Goal: Check status: Check status

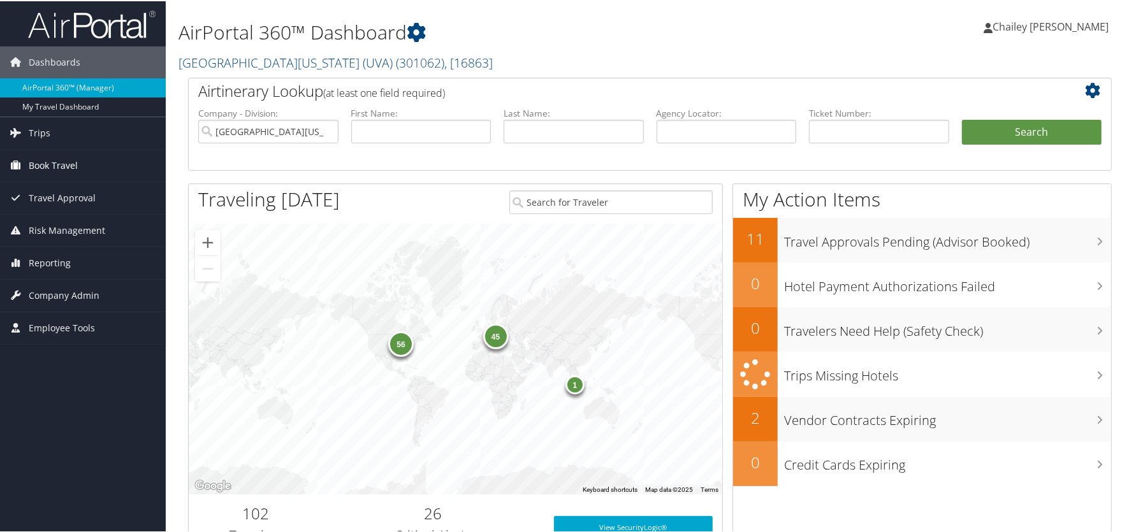
click at [68, 165] on span "Book Travel" at bounding box center [53, 165] width 49 height 32
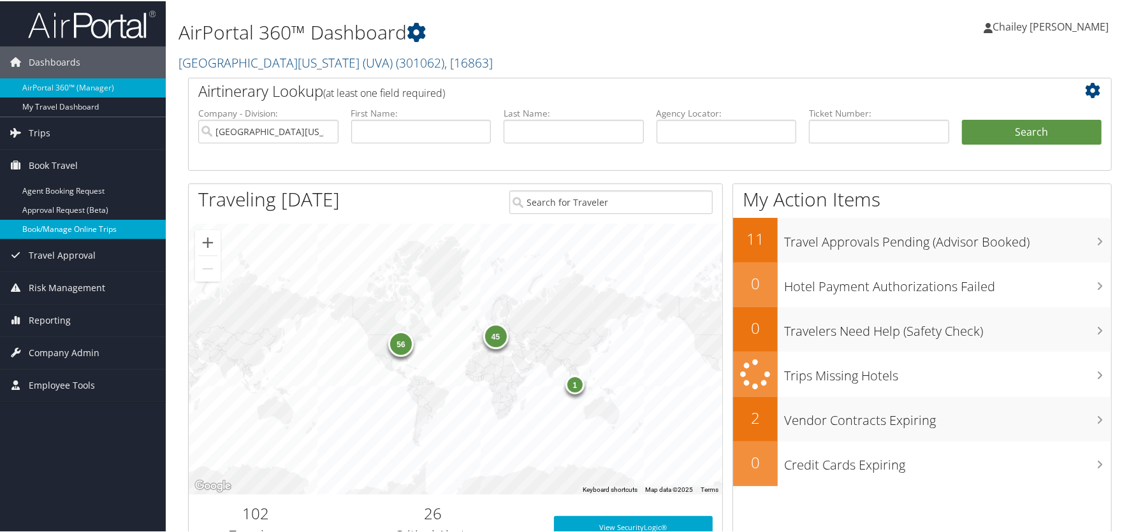
click at [70, 226] on link "Book/Manage Online Trips" at bounding box center [83, 228] width 166 height 19
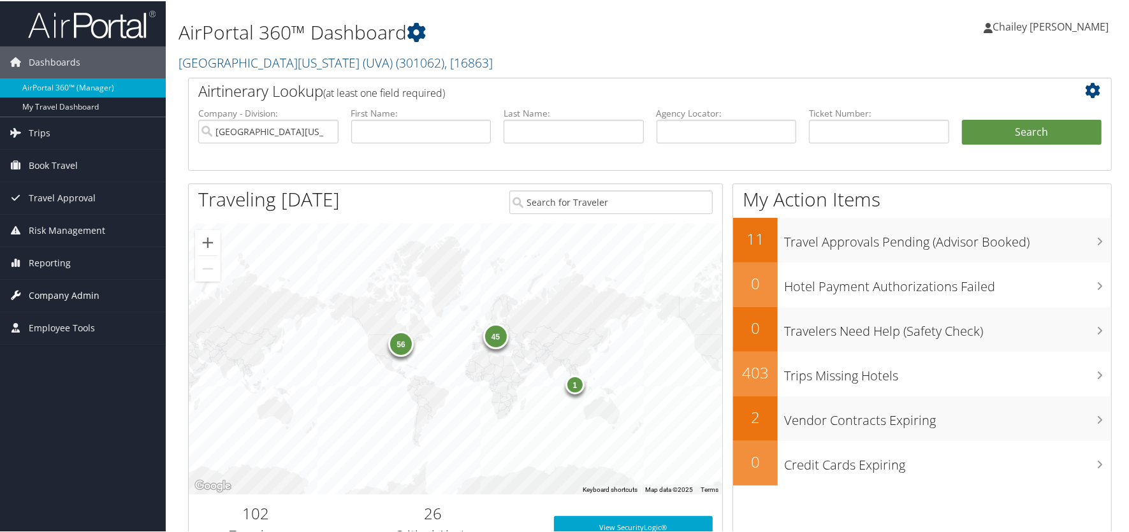
click at [71, 300] on span "Company Admin" at bounding box center [64, 295] width 71 height 32
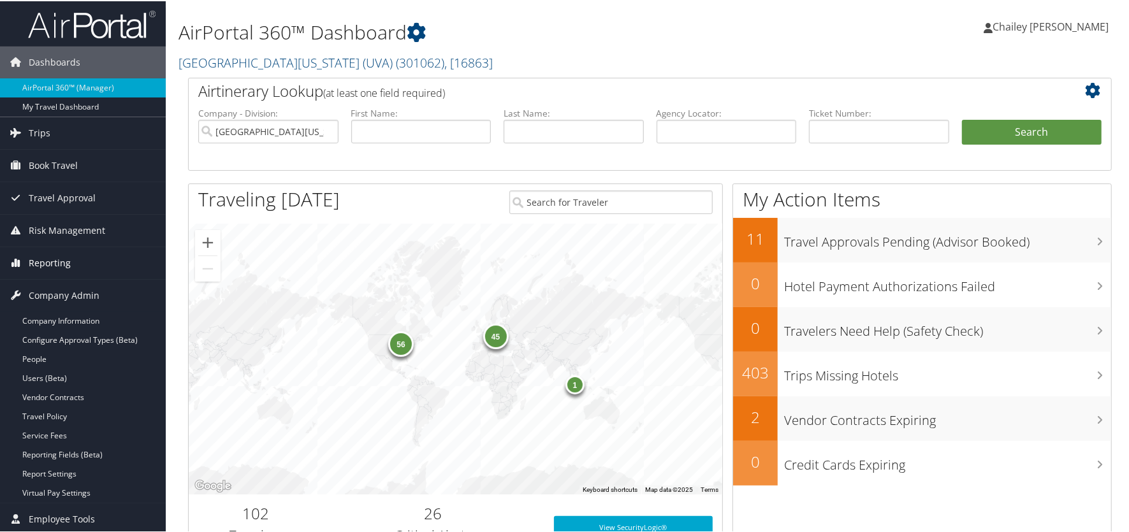
click at [55, 270] on span "Reporting" at bounding box center [50, 262] width 42 height 32
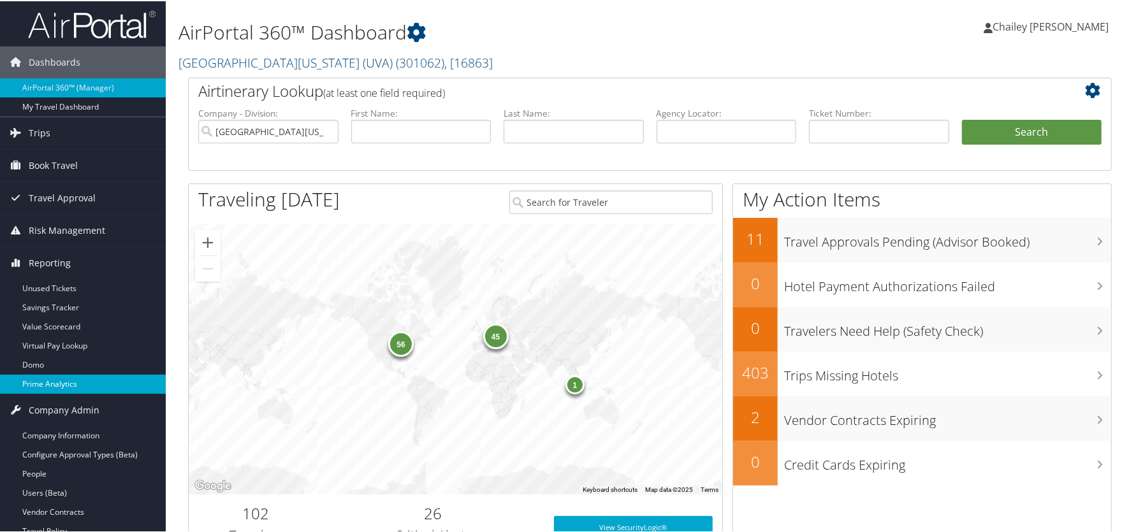
click at [40, 380] on link "Prime Analytics" at bounding box center [83, 383] width 166 height 19
drag, startPoint x: 853, startPoint y: 131, endPoint x: 925, endPoint y: 130, distance: 72.1
click at [853, 131] on input "text" at bounding box center [879, 131] width 140 height 24
paste input "7311690436"
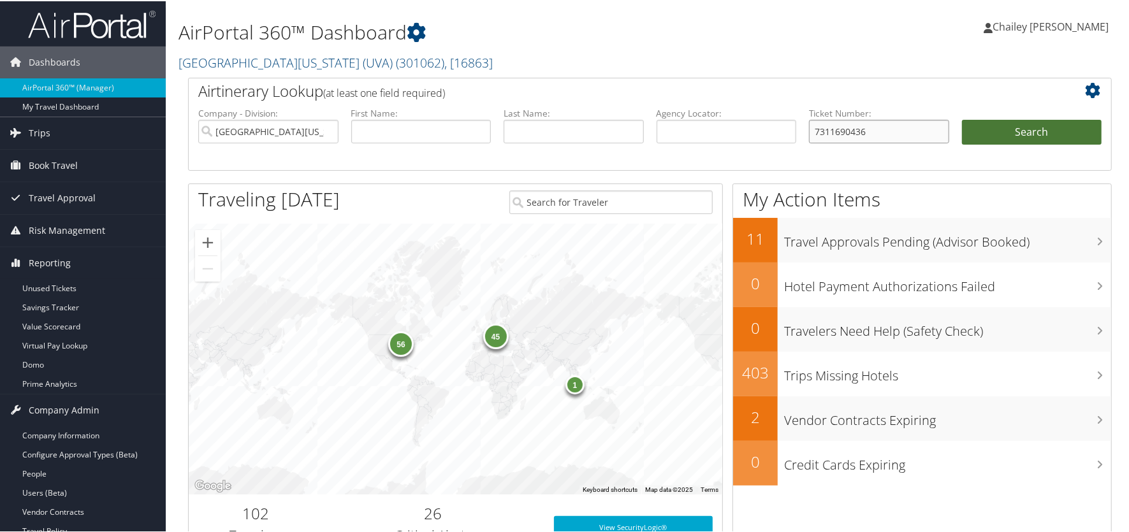
type input "7311690436"
click at [1008, 129] on button "Search" at bounding box center [1032, 132] width 140 height 26
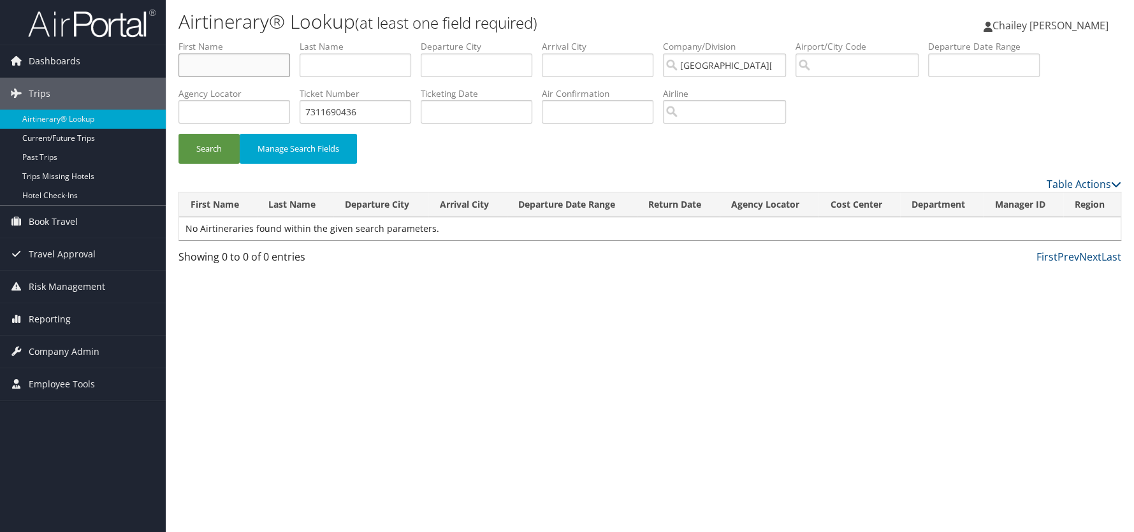
click at [249, 71] on input "text" at bounding box center [235, 66] width 112 height 24
type input "[PERSON_NAME]"
type input "Bourne"
drag, startPoint x: 396, startPoint y: 112, endPoint x: 188, endPoint y: 74, distance: 211.3
click at [188, 40] on ul "First Name [PERSON_NAME] Last Name [PERSON_NAME] Departure City Arrival City Co…" at bounding box center [650, 40] width 943 height 0
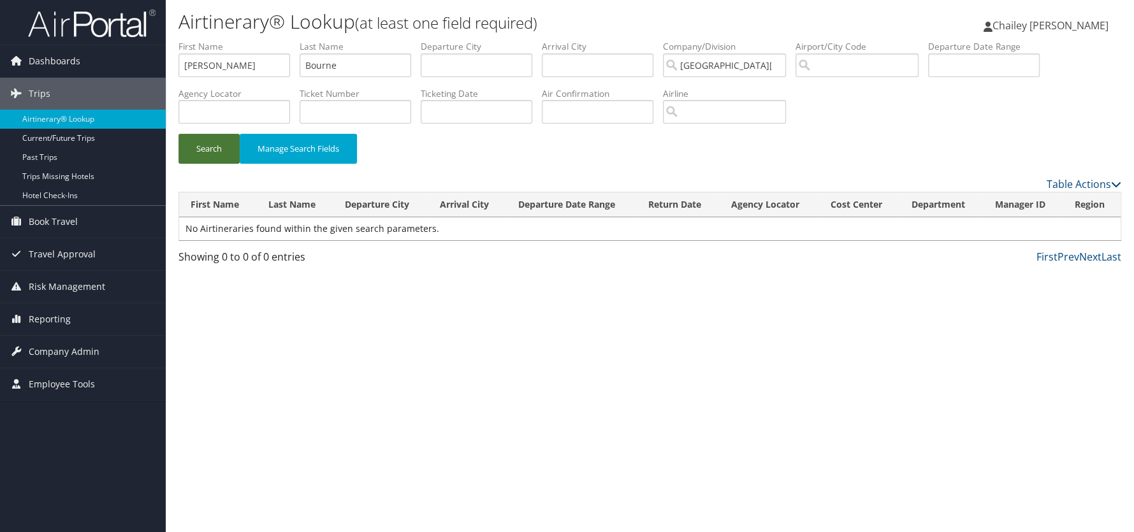
click at [221, 142] on button "Search" at bounding box center [209, 149] width 61 height 30
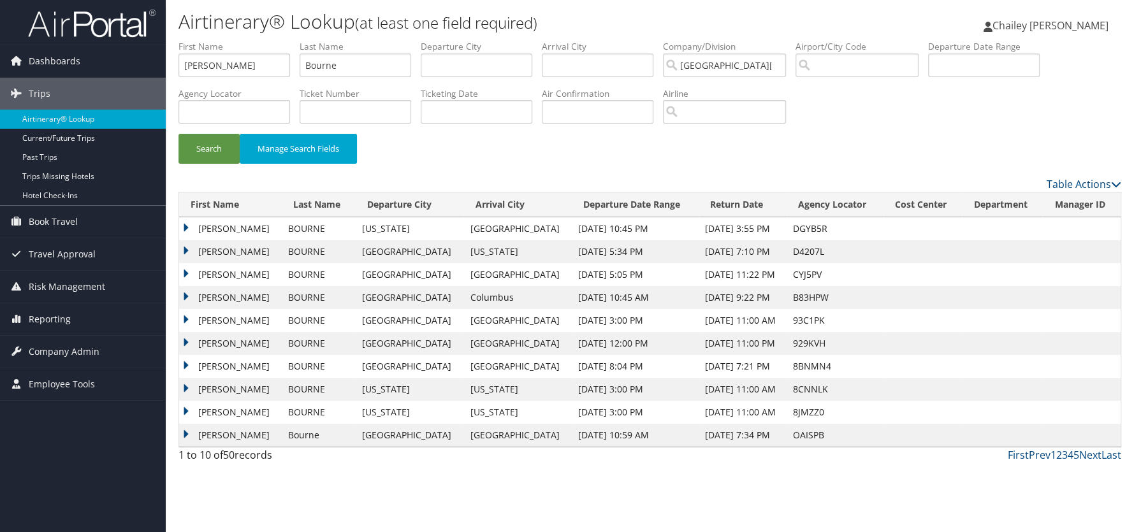
click at [184, 228] on td "[PERSON_NAME]" at bounding box center [230, 228] width 103 height 23
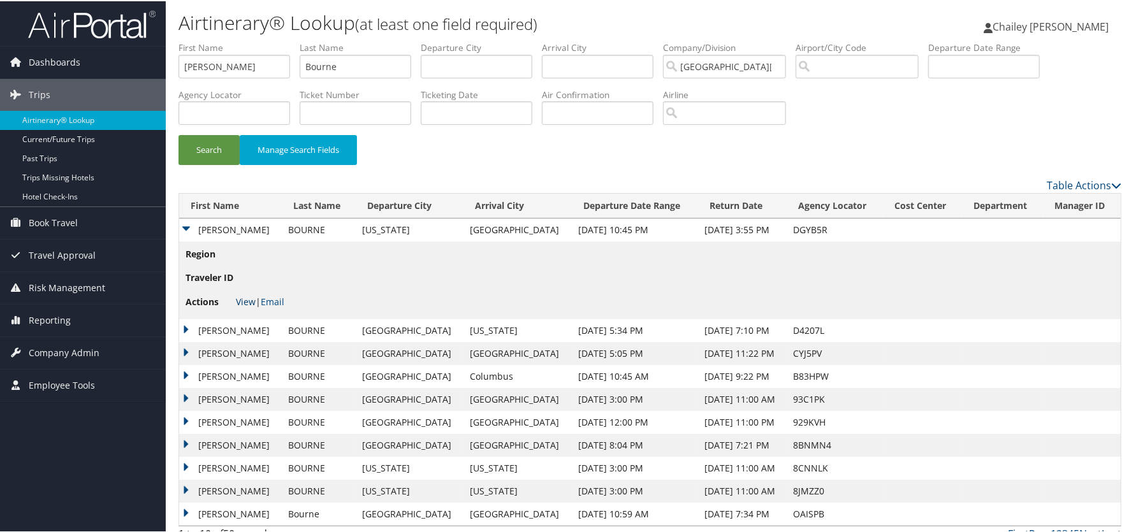
click at [249, 302] on link "View" at bounding box center [246, 301] width 20 height 12
drag, startPoint x: 249, startPoint y: 68, endPoint x: -240, endPoint y: -30, distance: 499.5
click at [0, 0] on html "Menu Dashboards ► AirPortal 360™ (Manager) My Travel Dashboard Trips ► Airtiner…" at bounding box center [567, 266] width 1134 height 532
type input "Rider"
type input "[PERSON_NAME]"
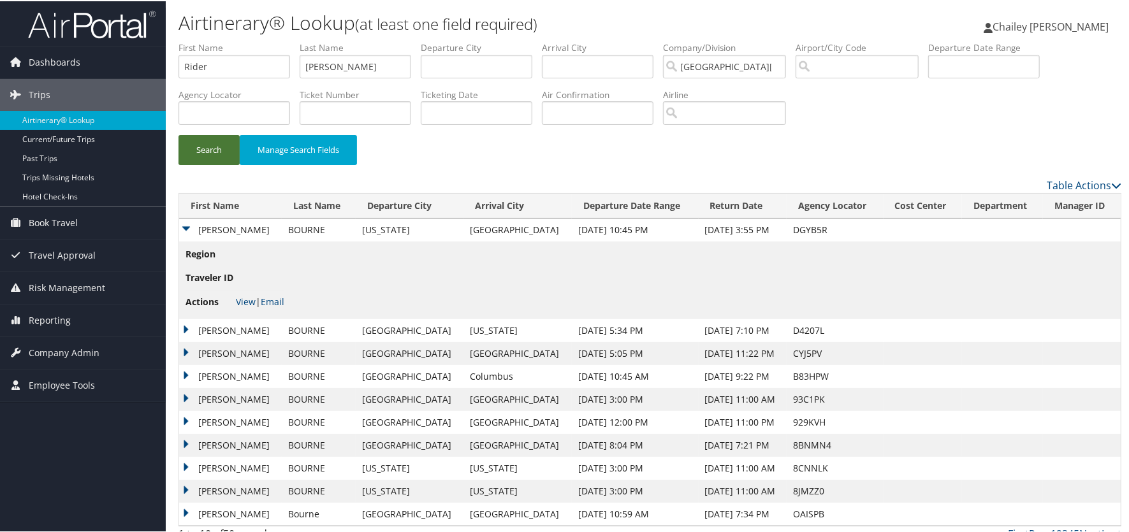
click at [203, 142] on button "Search" at bounding box center [209, 149] width 61 height 30
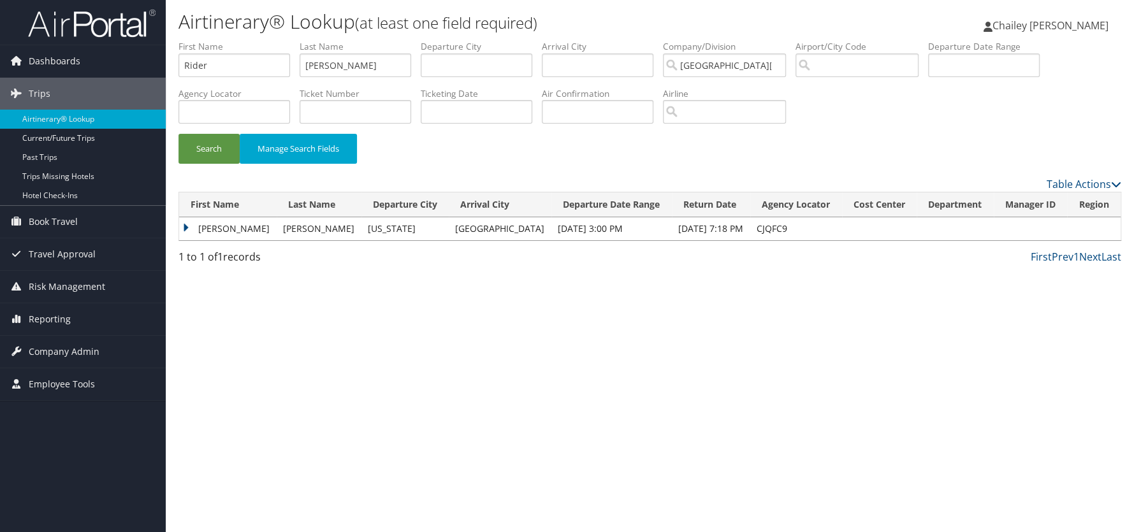
click at [183, 226] on td "[PERSON_NAME]" at bounding box center [228, 228] width 98 height 23
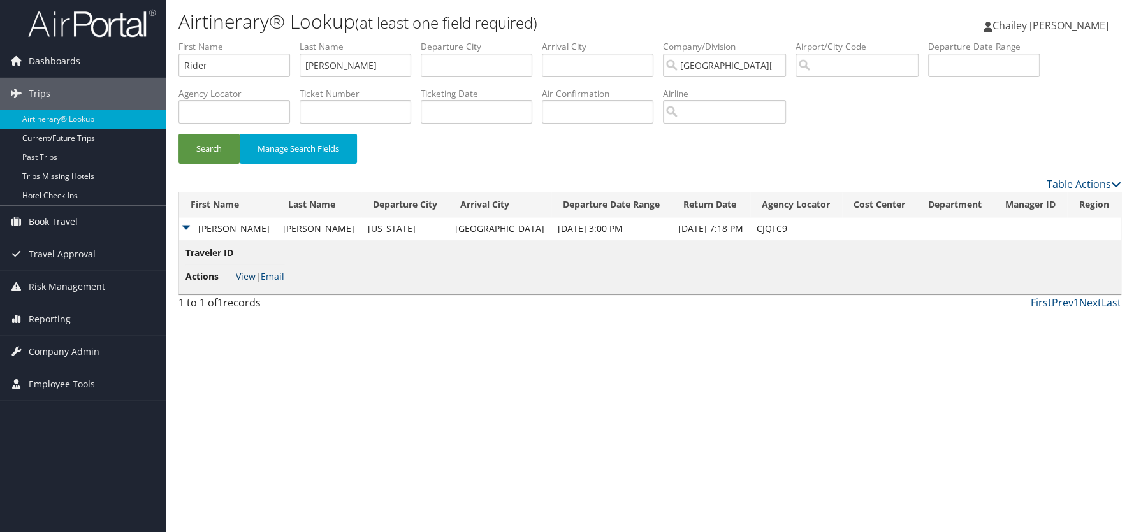
click at [242, 276] on link "View" at bounding box center [246, 276] width 20 height 12
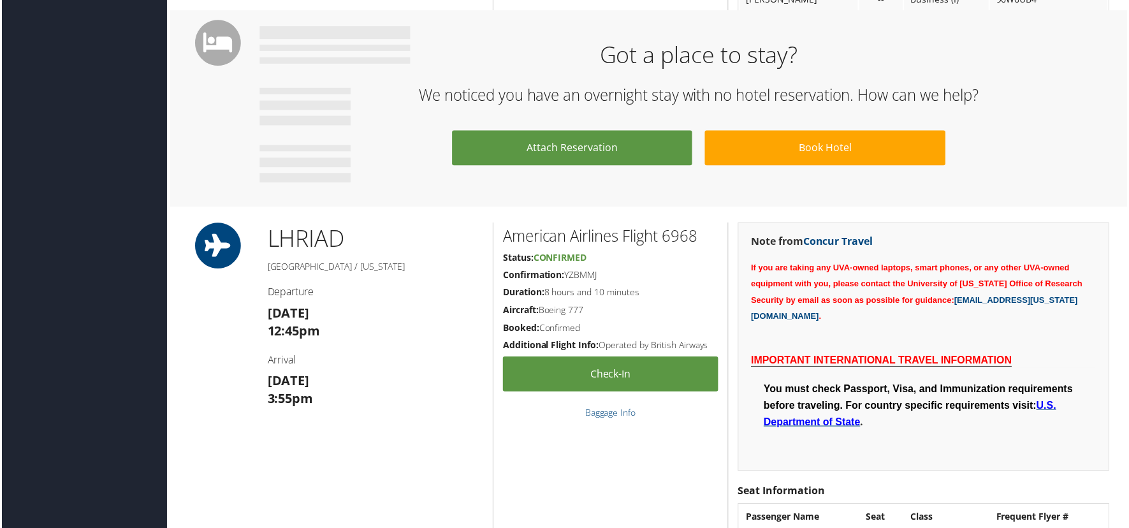
scroll to position [765, 0]
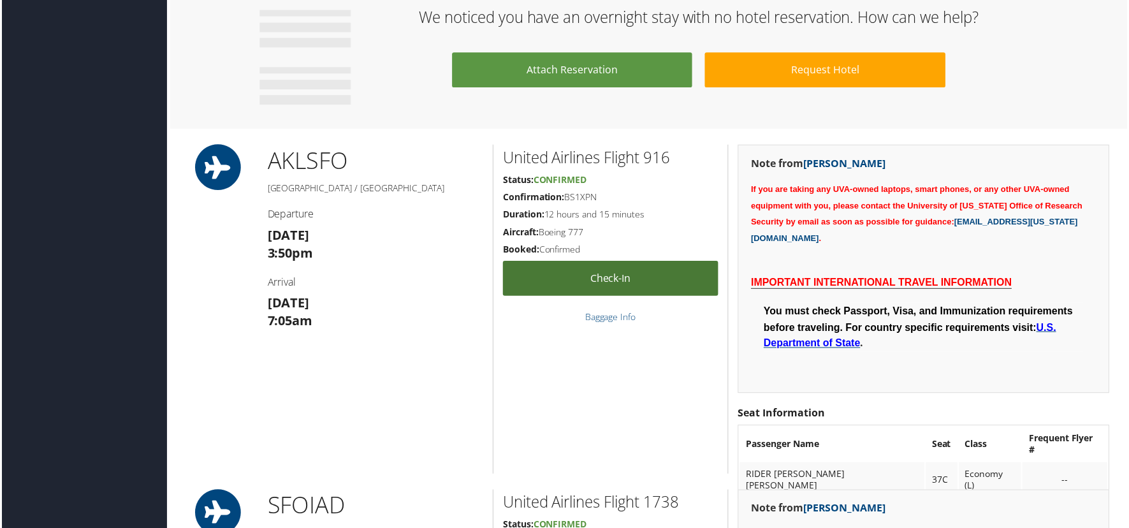
scroll to position [1785, 0]
